Goal: Transaction & Acquisition: Purchase product/service

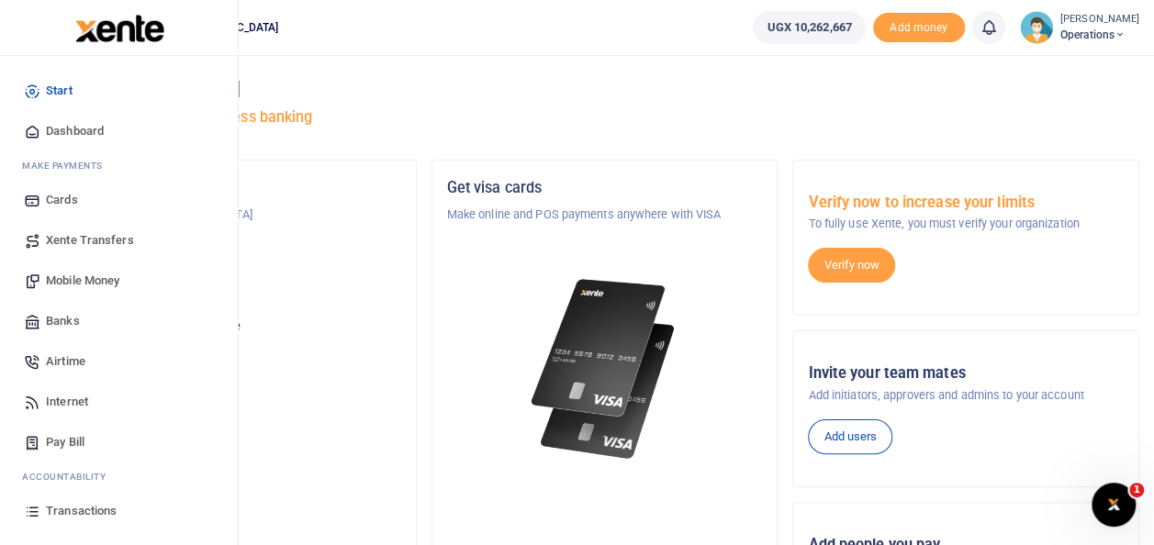
click at [97, 279] on span "Mobile Money" at bounding box center [82, 281] width 73 height 18
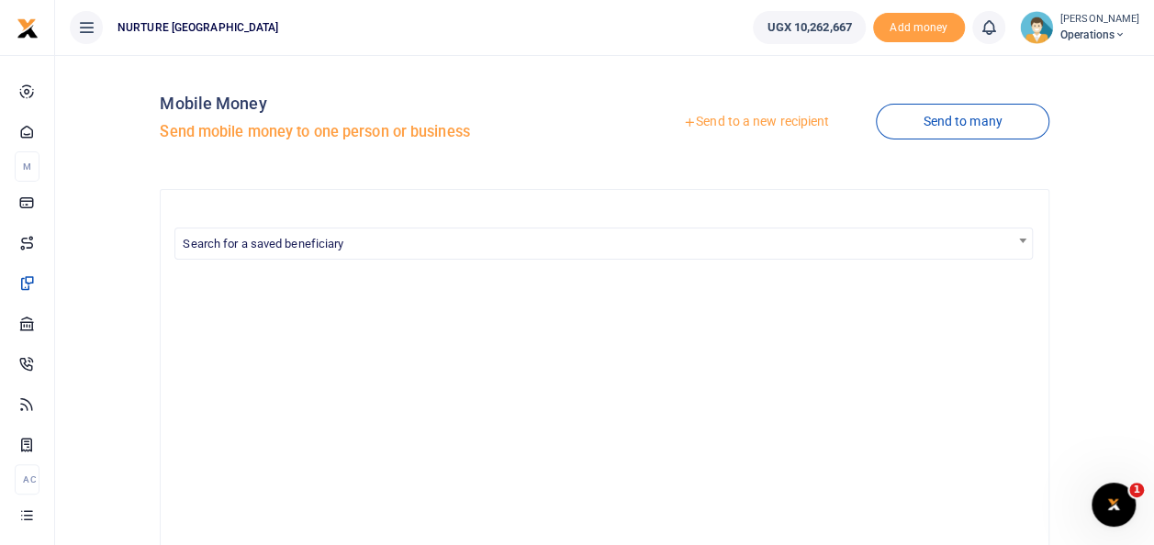
click at [718, 119] on link "Send to a new recipient" at bounding box center [756, 122] width 240 height 33
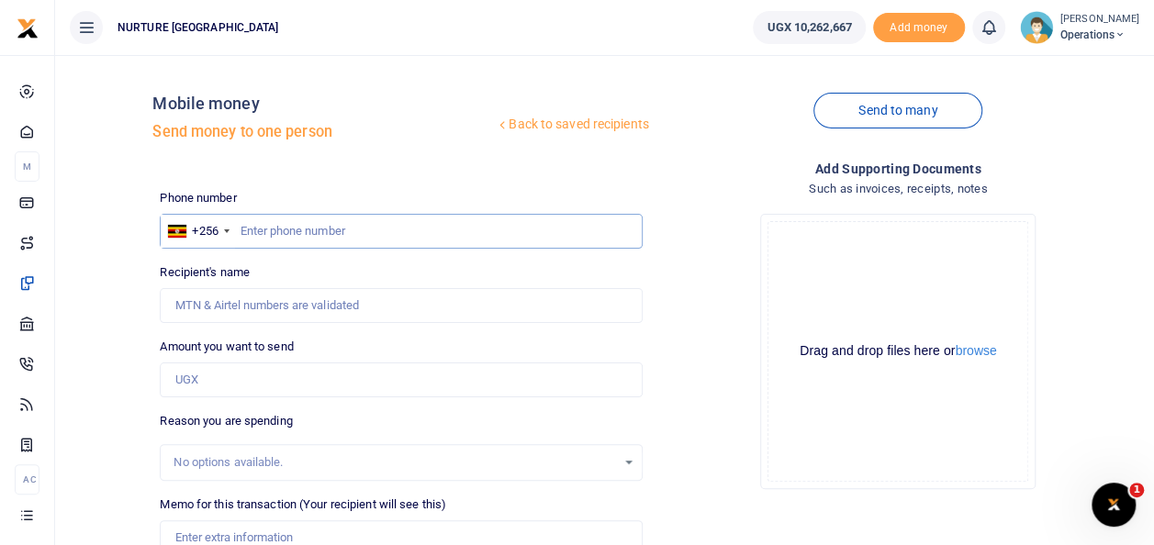
click at [260, 227] on input "text" at bounding box center [401, 231] width 482 height 35
type input "0756919258"
click at [207, 378] on input "Amount you want to send" at bounding box center [401, 380] width 482 height 35
type input "Abubaker Iga"
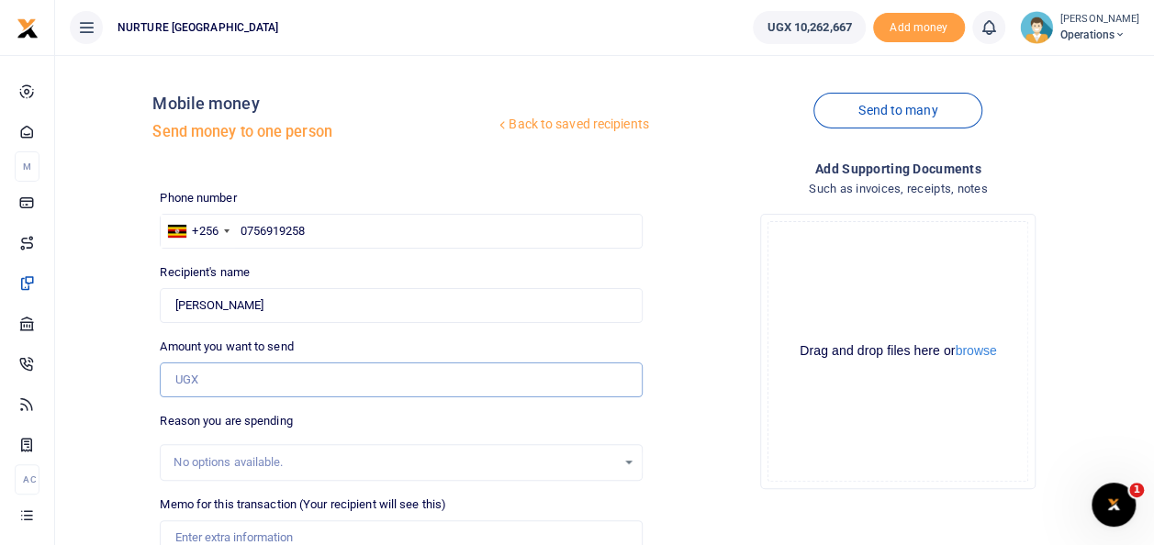
type input "2"
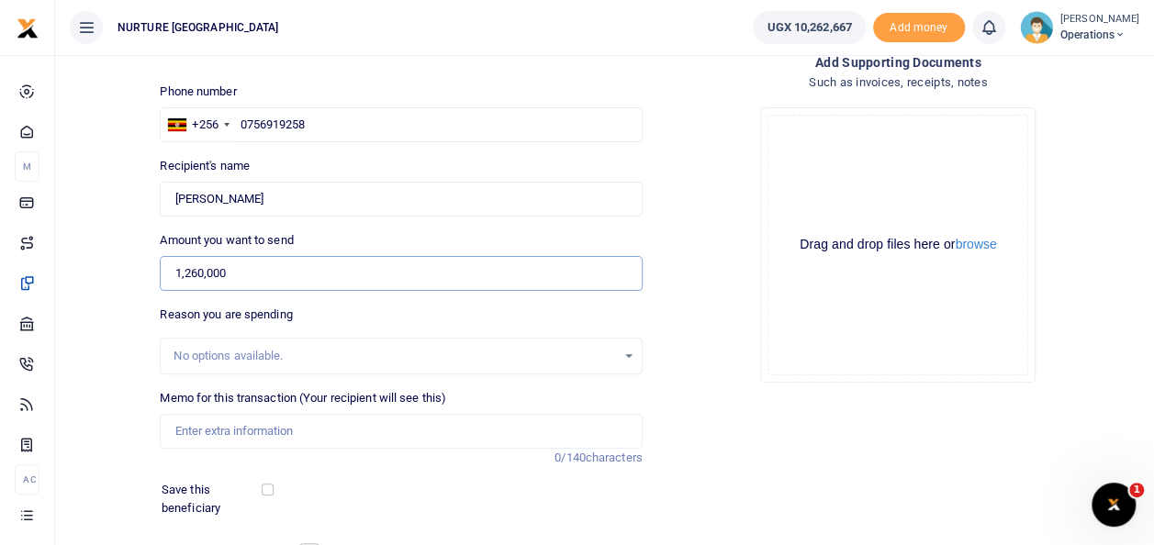
scroll to position [106, 0]
type input "1,260,000"
click at [202, 438] on input "Memo for this transaction (Your recipient will see this)" at bounding box center [401, 431] width 482 height 35
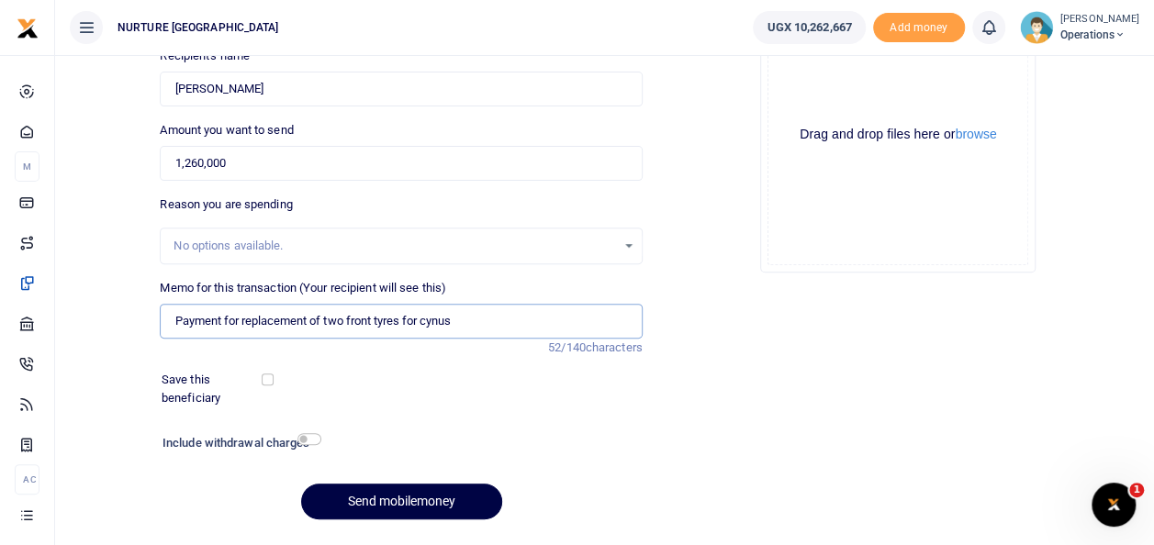
scroll to position [266, 0]
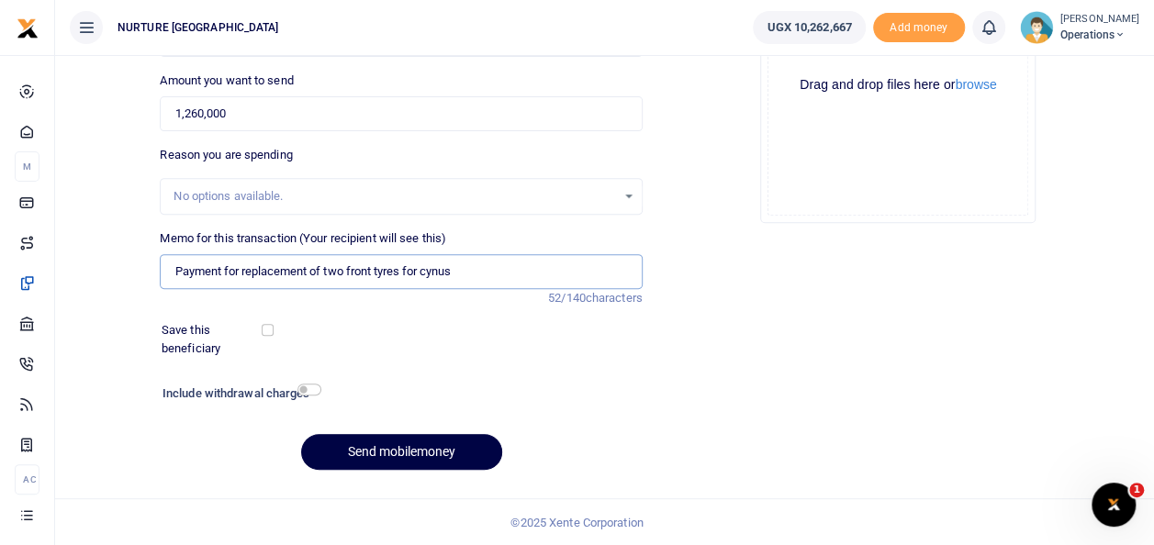
type input "Payment for replacement of two front tyres for cynus"
click at [313, 394] on input "checkbox" at bounding box center [309, 390] width 24 height 12
checkbox input "true"
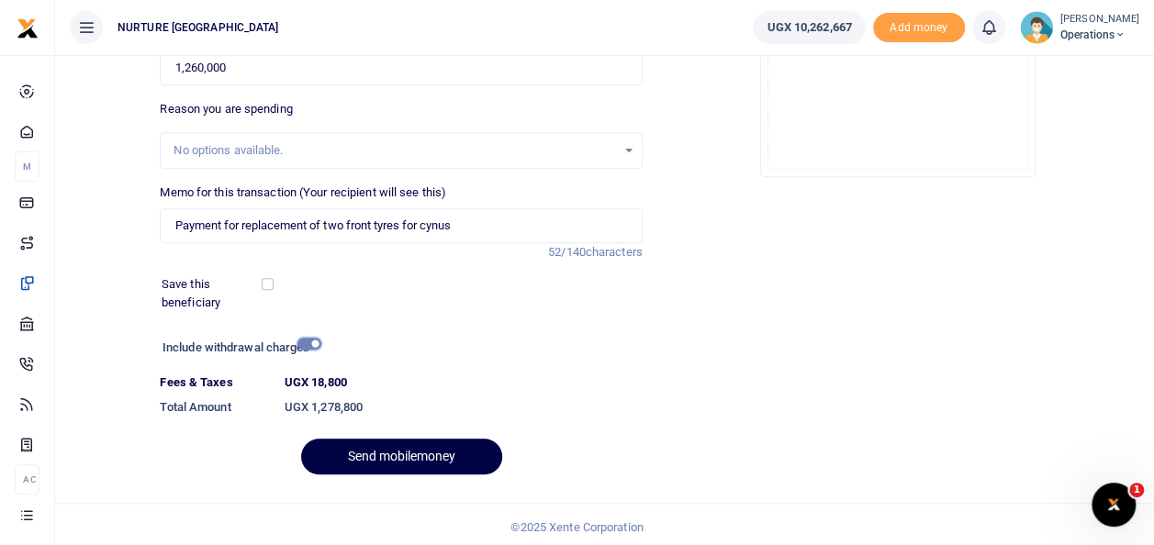
scroll to position [312, 0]
click at [373, 456] on button "Send mobilemoney" at bounding box center [401, 457] width 201 height 36
